Goal: Task Accomplishment & Management: Manage account settings

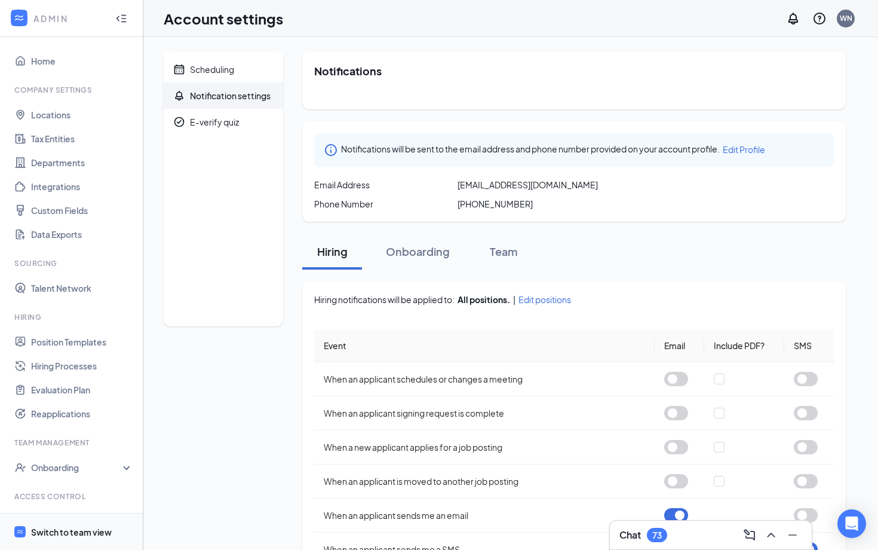
click at [61, 534] on div "Switch to team view" at bounding box center [71, 532] width 81 height 12
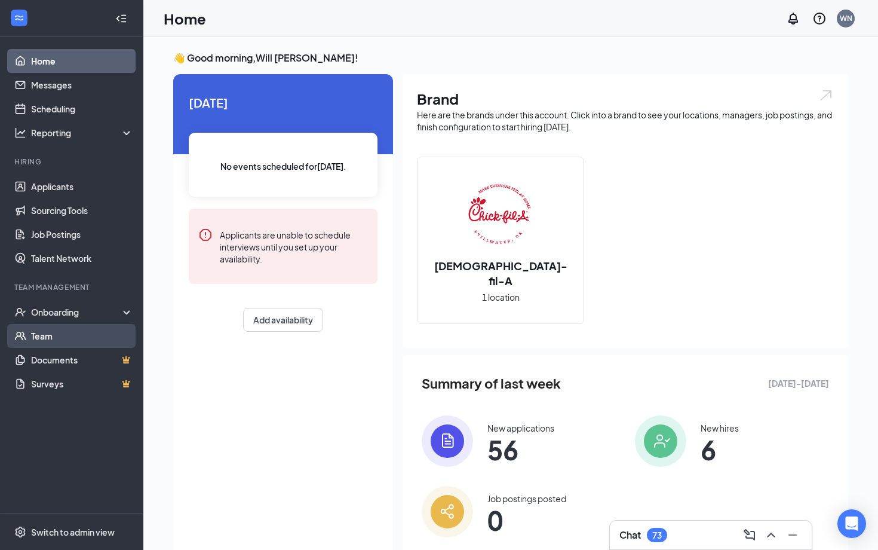
click at [59, 332] on link "Team" at bounding box center [82, 336] width 102 height 24
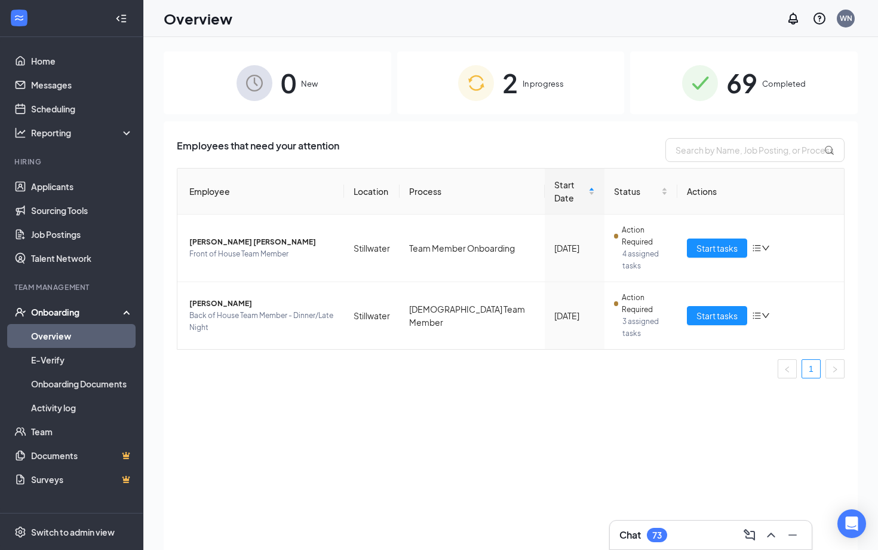
click at [496, 96] on div "2 In progress" at bounding box center [511, 82] width 228 height 63
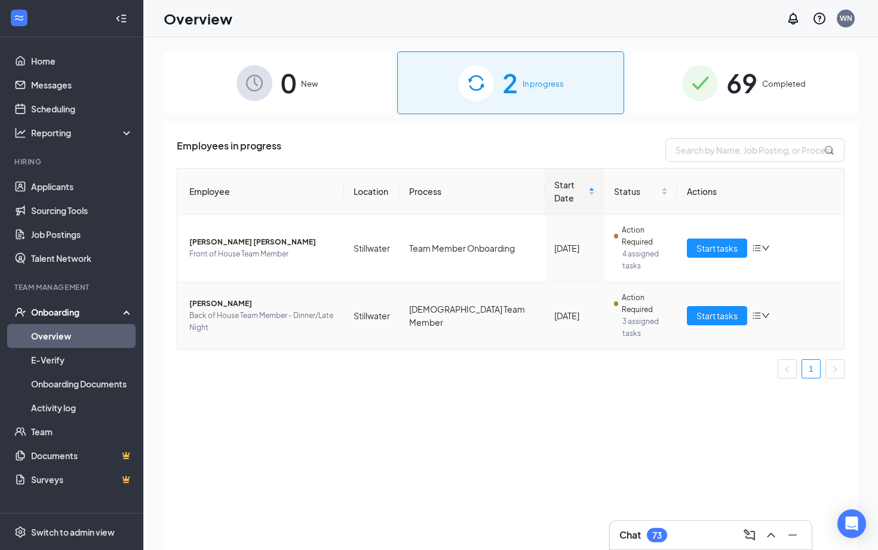
click at [767, 311] on icon "down" at bounding box center [766, 315] width 8 height 8
click at [431, 282] on td "Spanish Team Member" at bounding box center [472, 315] width 145 height 67
click at [219, 298] on span "Marisol Rodríguez" at bounding box center [261, 304] width 145 height 12
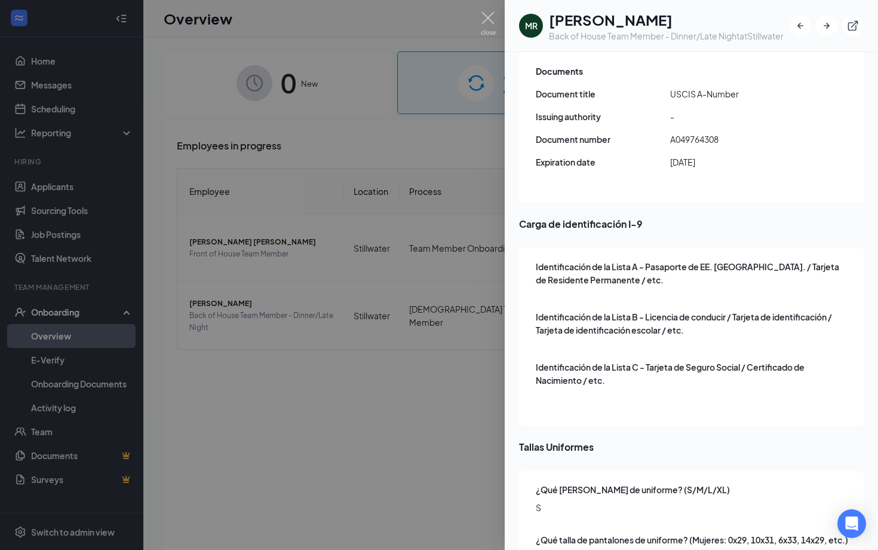
scroll to position [1563, 0]
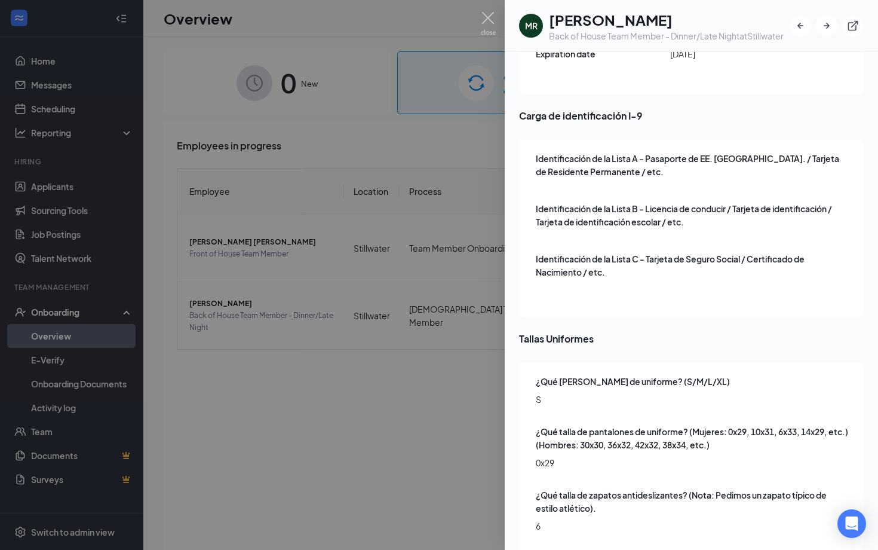
click at [338, 387] on div at bounding box center [439, 275] width 878 height 550
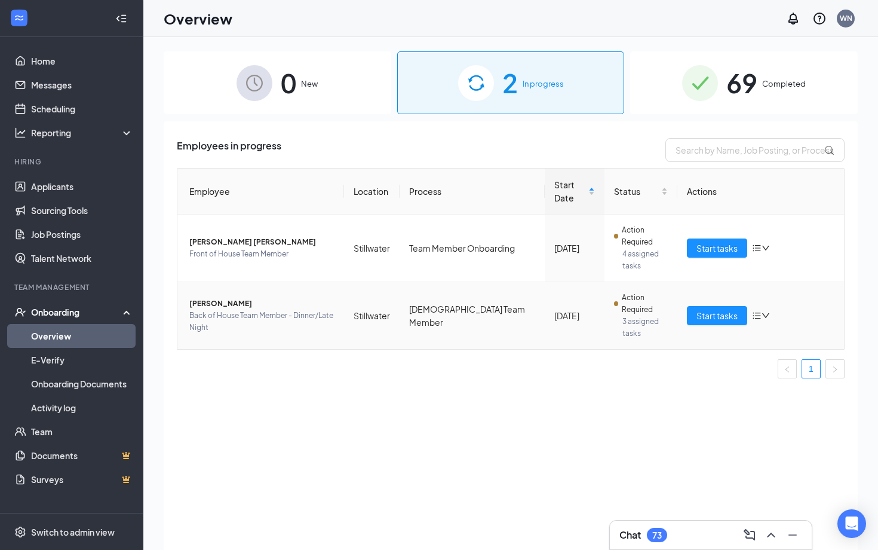
click at [643, 315] on span "3 assigned tasks" at bounding box center [645, 327] width 45 height 24
click at [767, 313] on icon "down" at bounding box center [765, 315] width 7 height 5
click at [287, 310] on span "Back of House Team Member - Dinner/Late Night" at bounding box center [261, 322] width 145 height 24
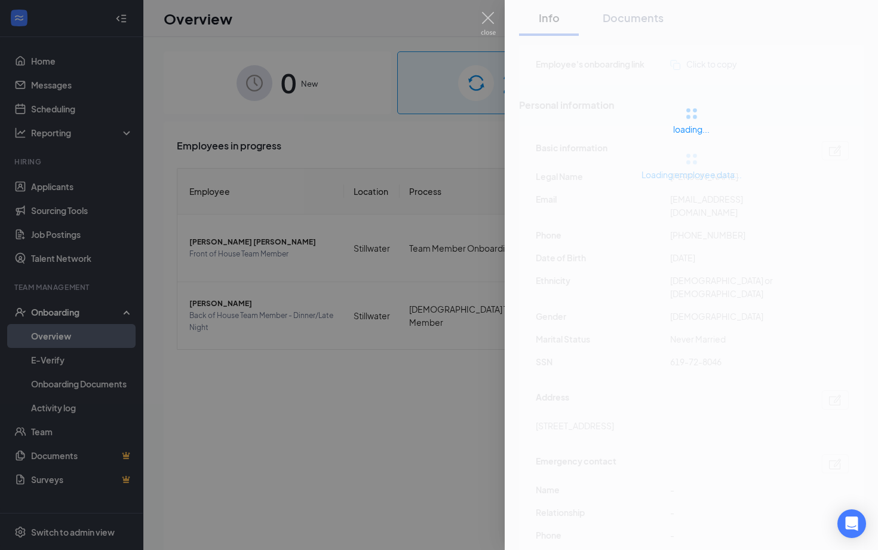
click at [216, 256] on div at bounding box center [439, 275] width 878 height 550
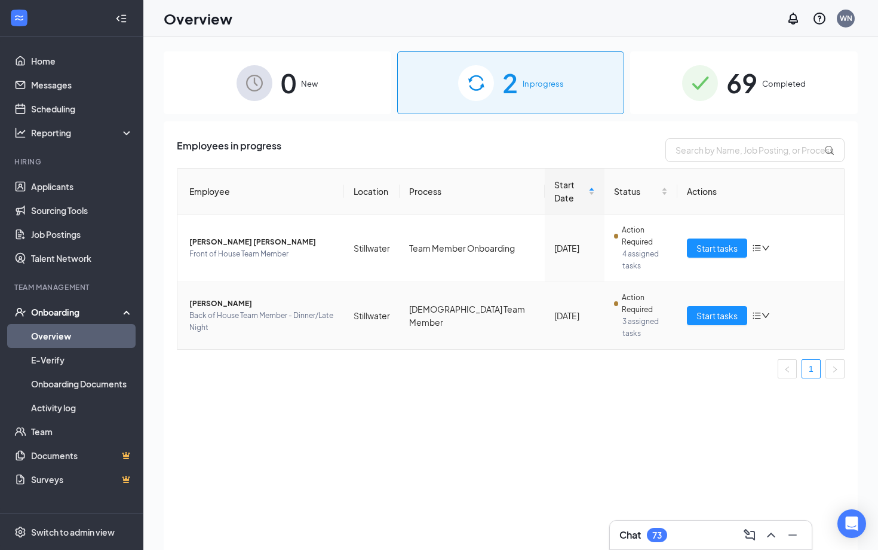
click at [206, 298] on span "Marisol Rodríguez" at bounding box center [261, 304] width 145 height 12
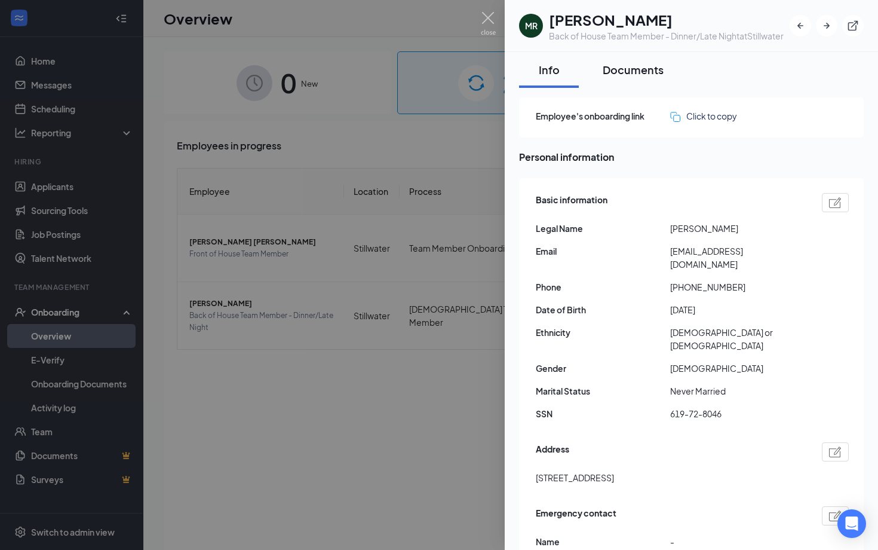
click at [612, 65] on div "Documents" at bounding box center [633, 69] width 61 height 15
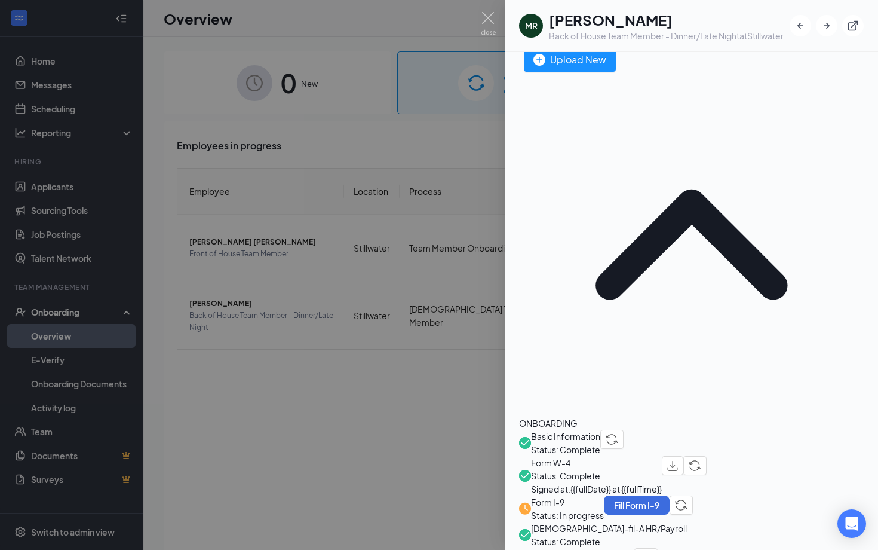
scroll to position [46, 0]
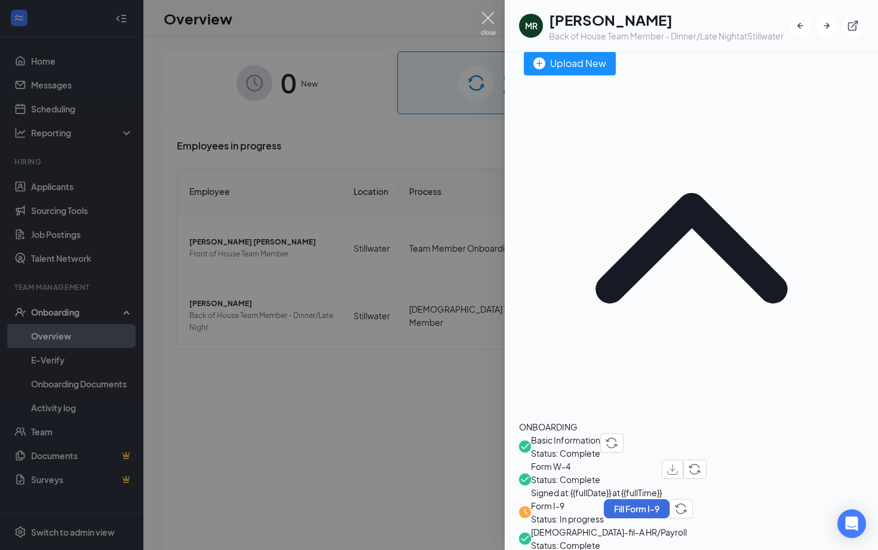
click at [486, 22] on img at bounding box center [488, 23] width 15 height 23
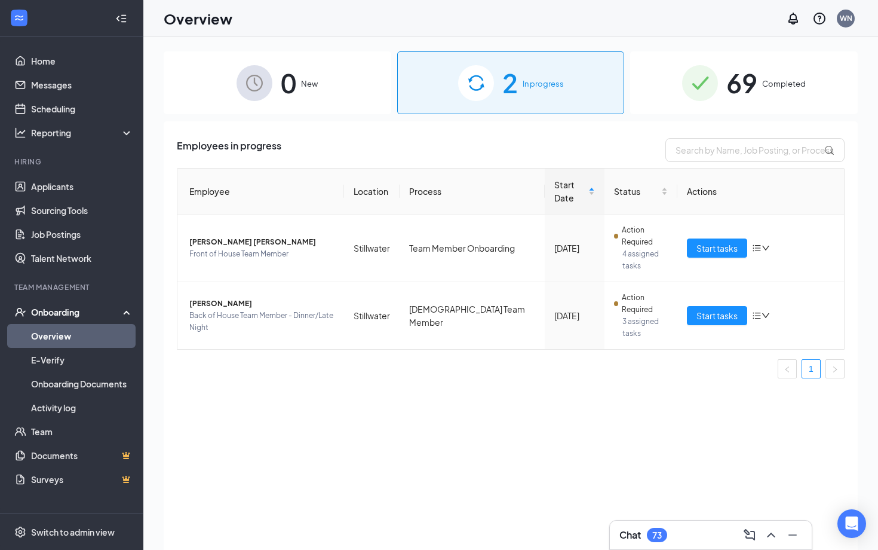
click at [719, 79] on div "69 Completed" at bounding box center [744, 82] width 228 height 63
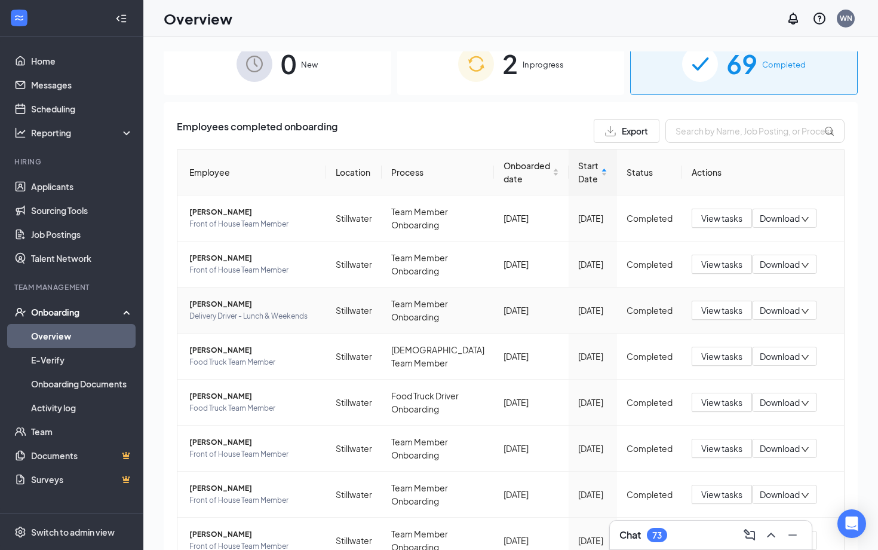
scroll to position [29, 0]
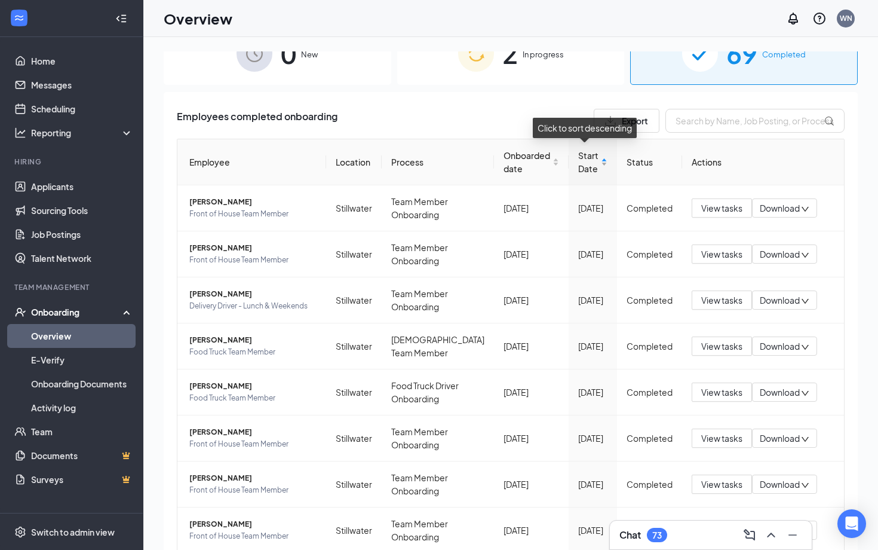
click at [599, 166] on div "Start Date" at bounding box center [592, 162] width 29 height 26
